Goal: Information Seeking & Learning: Learn about a topic

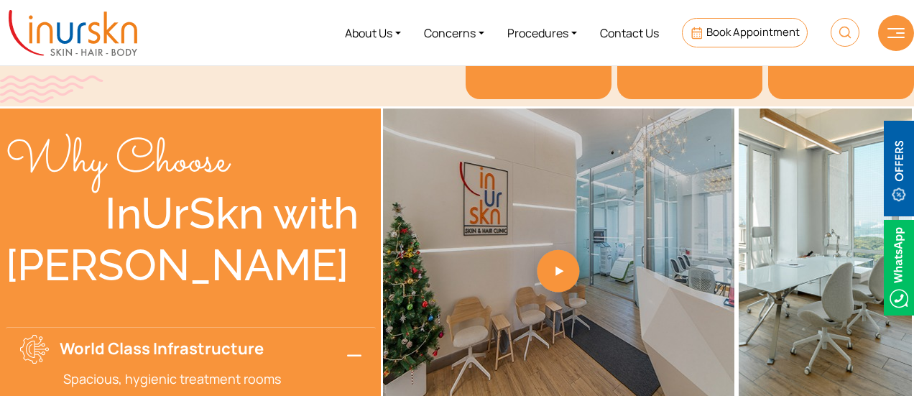
scroll to position [2484, 0]
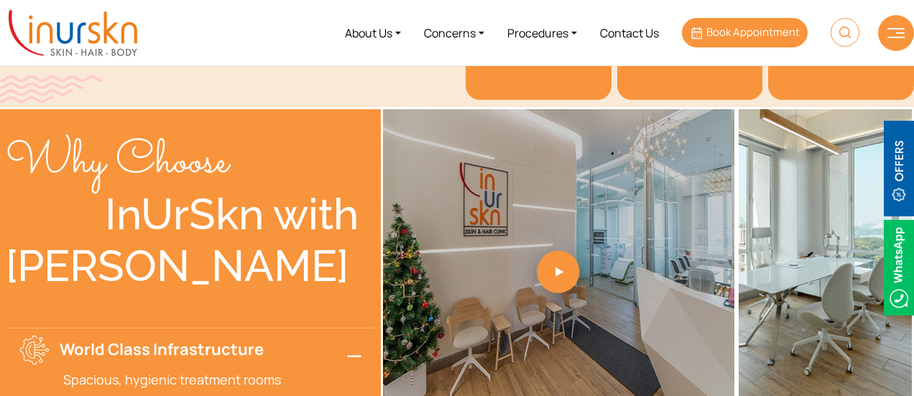
click at [711, 31] on span "Book Appointment" at bounding box center [752, 31] width 93 height 15
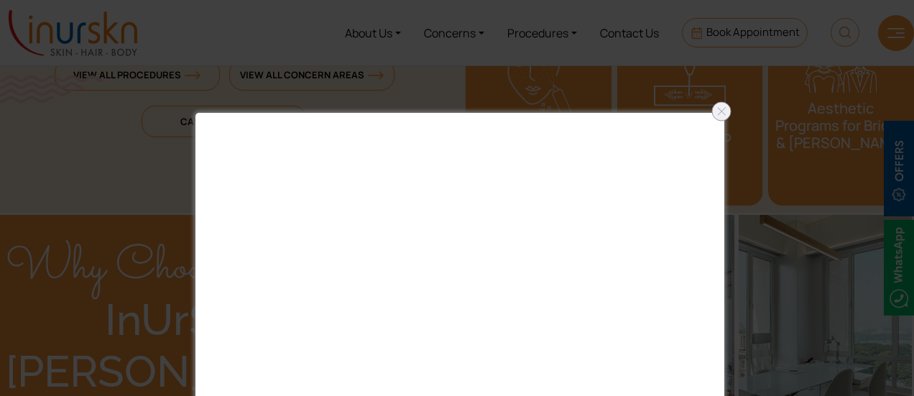
scroll to position [2376, 0]
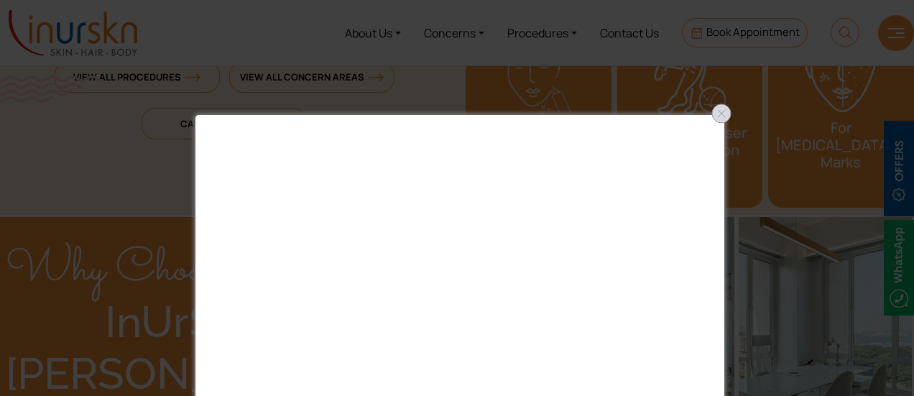
click at [727, 119] on div at bounding box center [721, 113] width 23 height 23
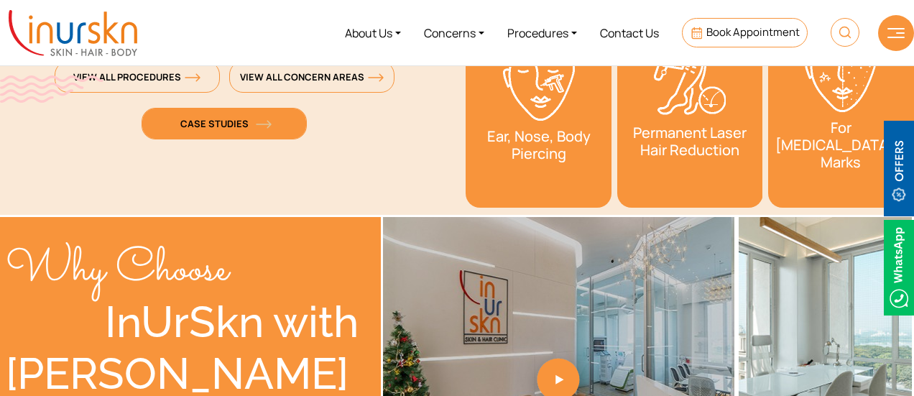
click at [221, 123] on span "Case Studies" at bounding box center [224, 123] width 88 height 13
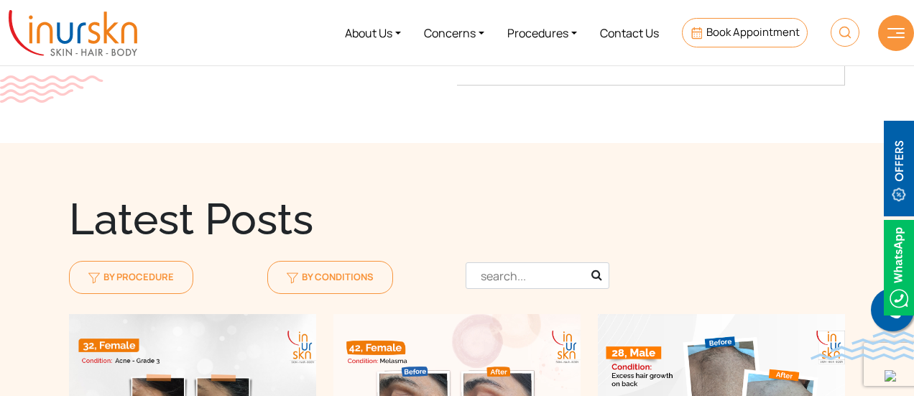
scroll to position [1289, 0]
click at [895, 154] on img at bounding box center [899, 169] width 30 height 96
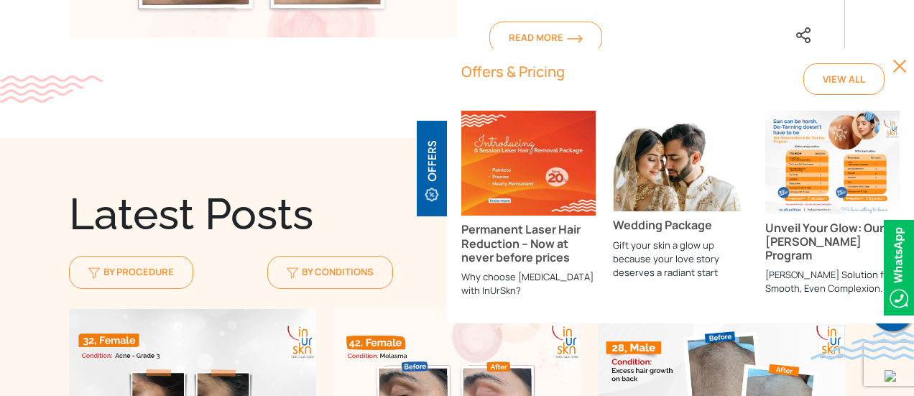
scroll to position [1310, 0]
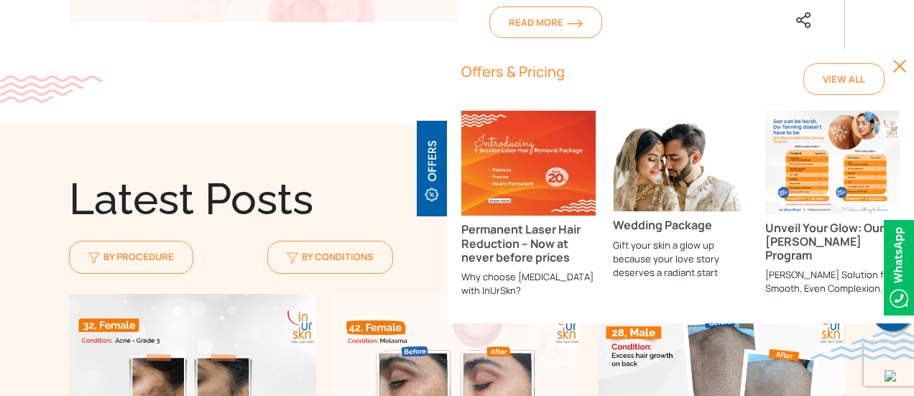
click at [428, 192] on img at bounding box center [432, 169] width 30 height 96
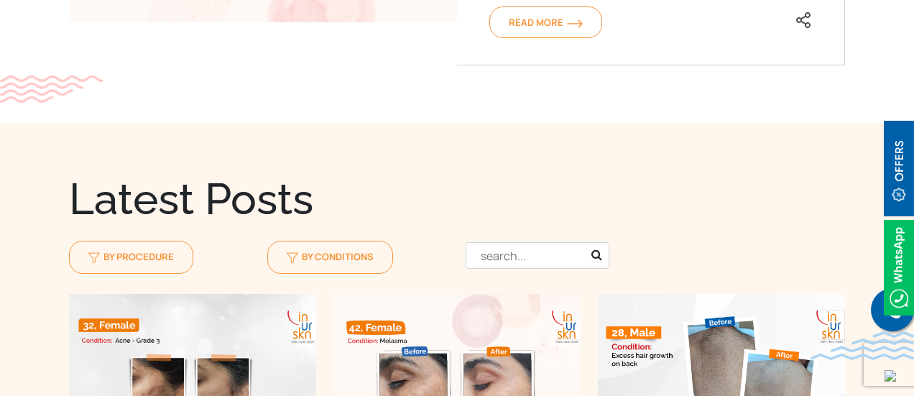
click at [891, 185] on img at bounding box center [899, 169] width 30 height 96
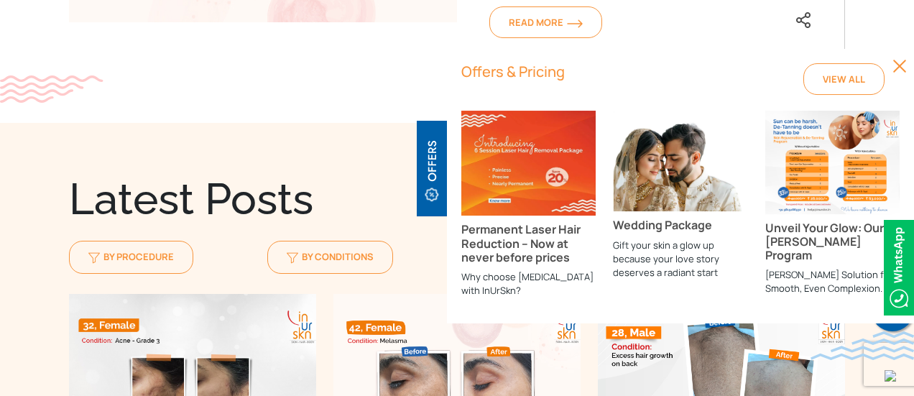
click at [708, 177] on img at bounding box center [680, 161] width 134 height 101
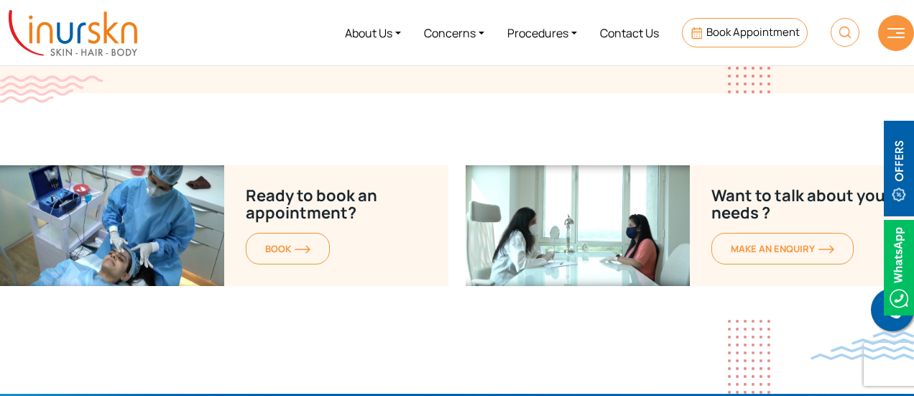
scroll to position [3716, 0]
